Goal: Task Accomplishment & Management: Manage account settings

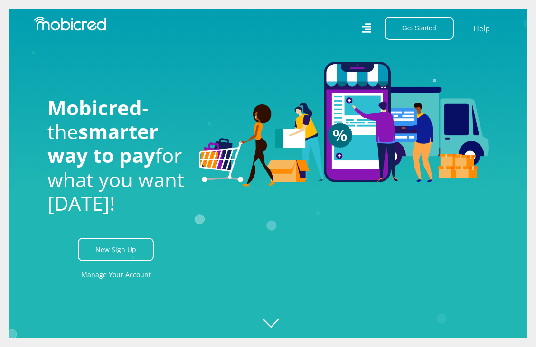
scroll to position [0, 570]
click at [368, 27] on icon at bounding box center [367, 28] width 10 height 10
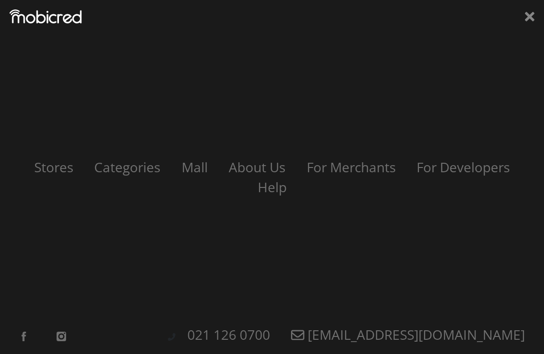
scroll to position [0, 1026]
click at [529, 15] on icon at bounding box center [530, 17] width 10 height 10
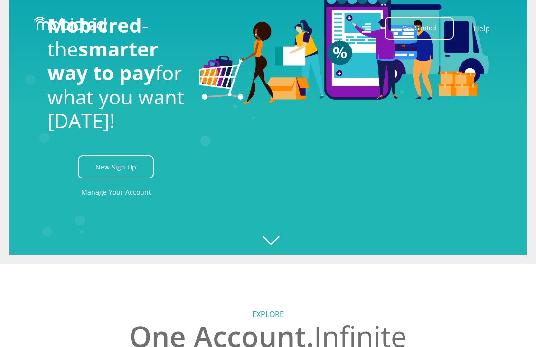
scroll to position [0, 0]
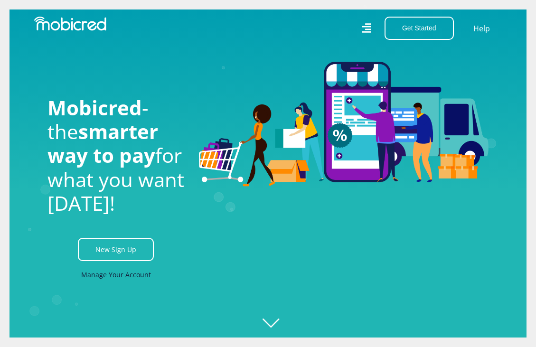
click at [119, 277] on link "Manage Your Account" at bounding box center [116, 274] width 70 height 21
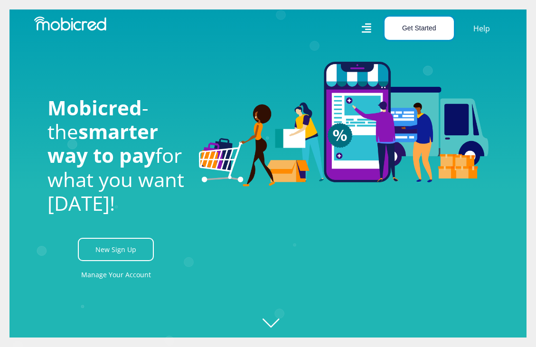
click at [416, 30] on button "Get Started" at bounding box center [419, 28] width 69 height 23
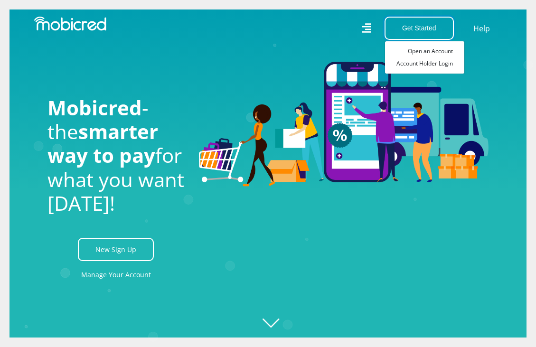
scroll to position [0, 456]
click at [431, 61] on link "Account Holder Login" at bounding box center [424, 63] width 79 height 12
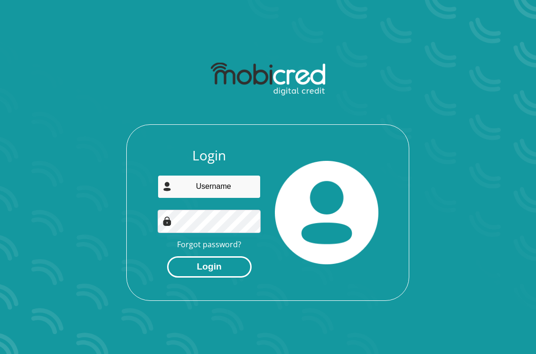
type input "neil.poole@nutecdigital.com"
click at [204, 267] on button "Login" at bounding box center [209, 267] width 85 height 21
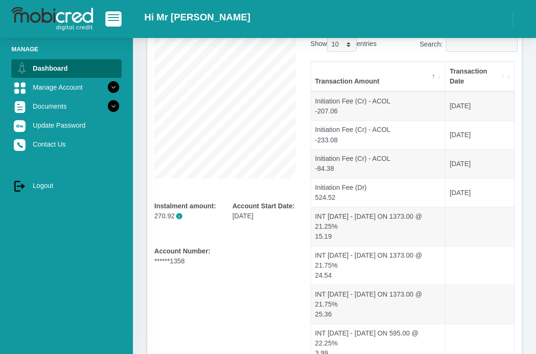
scroll to position [95, 0]
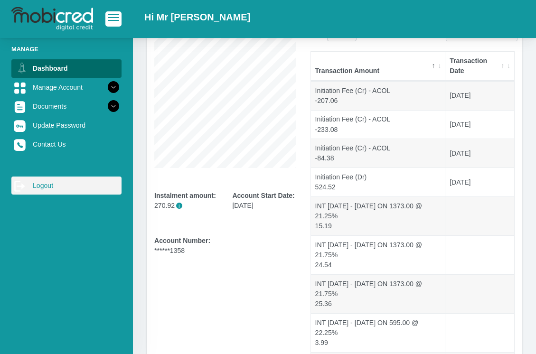
click at [49, 183] on link "log out Logout" at bounding box center [66, 186] width 110 height 18
